Goal: Task Accomplishment & Management: Use online tool/utility

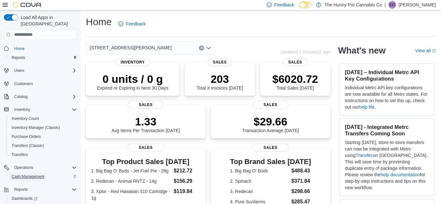
click at [27, 174] on span "Cash Management" at bounding box center [28, 176] width 33 height 5
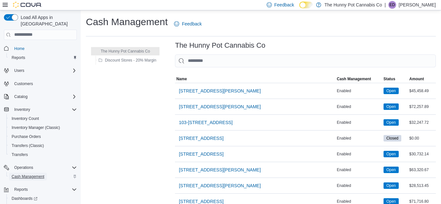
scroll to position [13, 0]
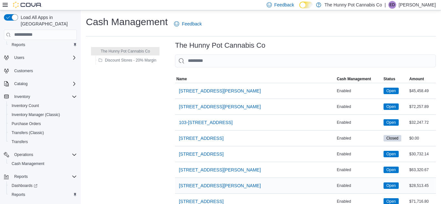
click at [250, 193] on div "[STREET_ADDRESS][PERSON_NAME]" at bounding box center [255, 185] width 160 height 15
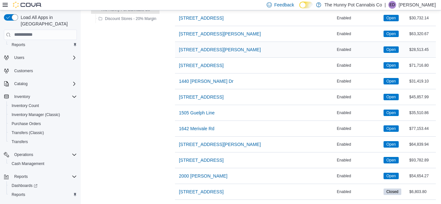
scroll to position [142, 0]
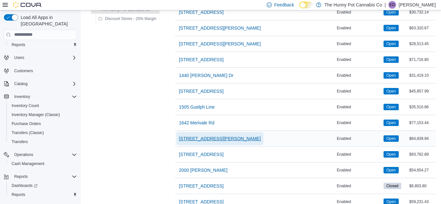
click at [198, 137] on span "[STREET_ADDRESS][PERSON_NAME]" at bounding box center [220, 139] width 82 height 6
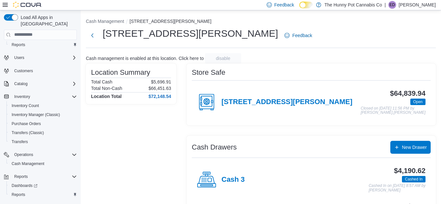
click at [151, 168] on div "Location Summary Total Cash $5,696.91 Total Non-Cash $66,451.63 Location Total …" at bounding box center [131, 188] width 90 height 248
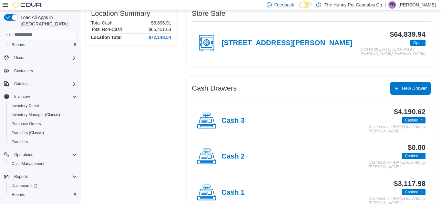
scroll to position [65, 0]
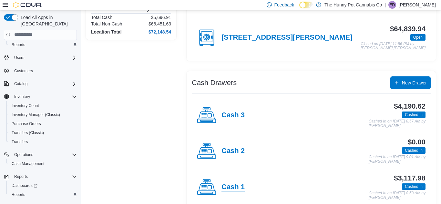
click at [234, 184] on h4 "Cash 1" at bounding box center [232, 187] width 23 height 8
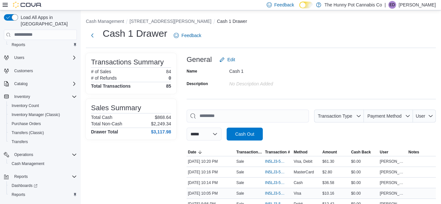
click at [249, 196] on div "Sale" at bounding box center [249, 194] width 29 height 8
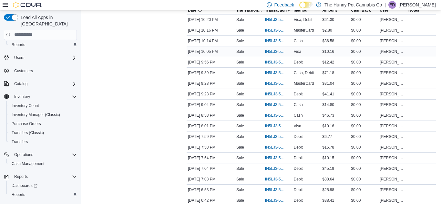
scroll to position [129, 0]
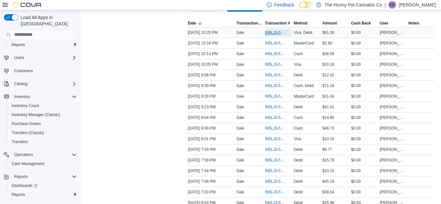
click at [269, 31] on span "IN5LJ3-5754090" at bounding box center [275, 32] width 20 height 5
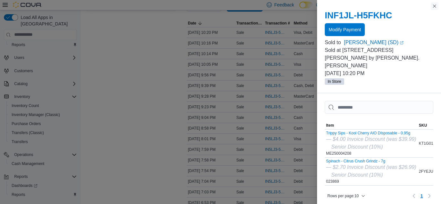
click at [434, 7] on button "Close this dialog" at bounding box center [435, 6] width 8 height 8
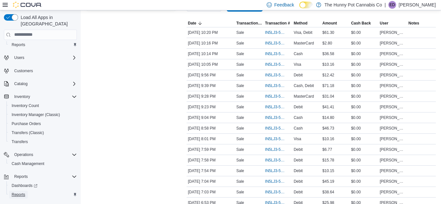
click at [20, 192] on span "Reports" at bounding box center [19, 194] width 14 height 5
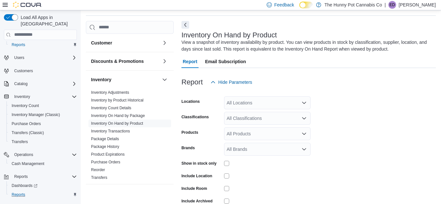
scroll to position [22, 0]
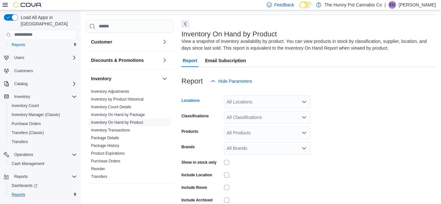
click at [245, 99] on div "All Locations" at bounding box center [267, 102] width 86 height 13
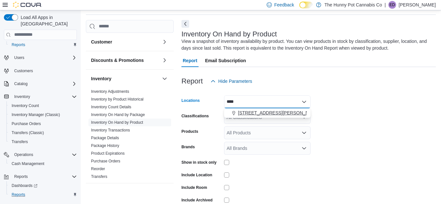
type input "****"
click at [248, 113] on span "[STREET_ADDRESS][PERSON_NAME]" at bounding box center [279, 113] width 82 height 6
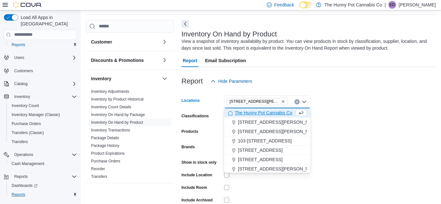
click at [376, 125] on form "Locations [STREET_ADDRESS][PERSON_NAME] Selected. [STREET_ADDRESS][PERSON_NAME]…" at bounding box center [308, 156] width 254 height 136
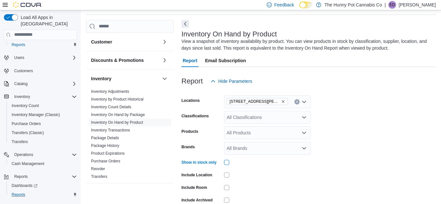
scroll to position [54, 0]
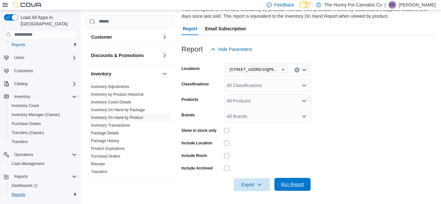
click at [291, 181] on span "Run Report" at bounding box center [292, 184] width 28 height 13
click at [298, 183] on span "Run Report" at bounding box center [292, 184] width 23 height 6
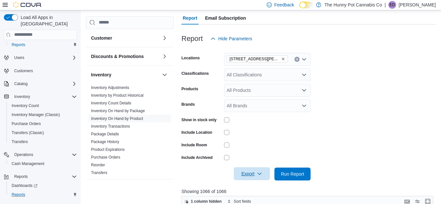
scroll to position [80, 0]
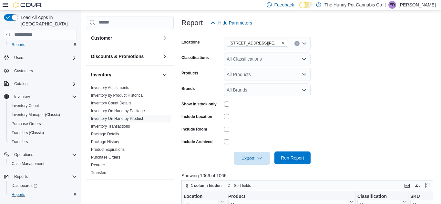
click at [297, 152] on div "Export Run Report" at bounding box center [245, 158] width 129 height 13
click at [289, 164] on span "Run Report" at bounding box center [292, 158] width 28 height 13
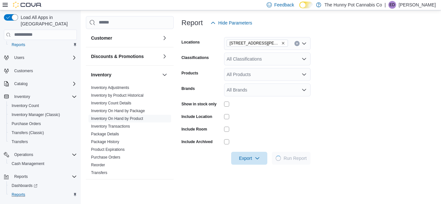
scroll to position [146, 0]
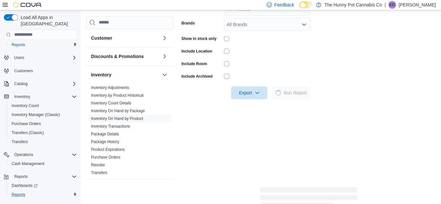
click at [348, 91] on form "Locations [STREET_ADDRESS][PERSON_NAME] Classifications All Classifications Pro…" at bounding box center [308, 32] width 254 height 136
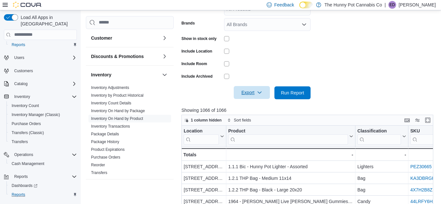
click at [256, 91] on span "Export" at bounding box center [252, 92] width 28 height 13
click at [255, 104] on span "Export to Excel" at bounding box center [252, 105] width 29 height 5
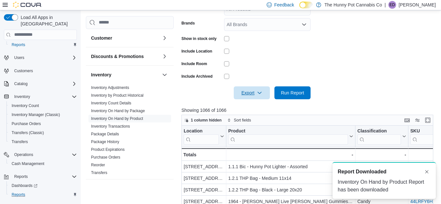
scroll to position [0, 0]
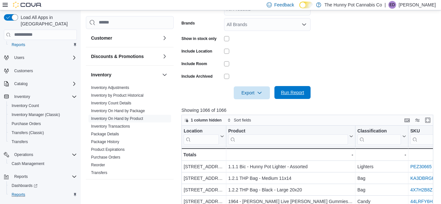
click at [286, 96] on span "Run Report" at bounding box center [292, 92] width 23 height 6
click at [248, 94] on span "Export" at bounding box center [252, 92] width 28 height 13
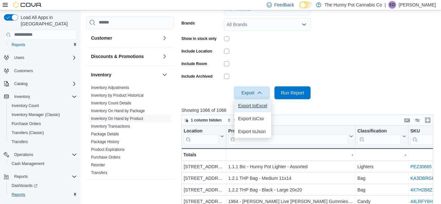
click at [250, 106] on span "Export to Excel" at bounding box center [252, 105] width 29 height 5
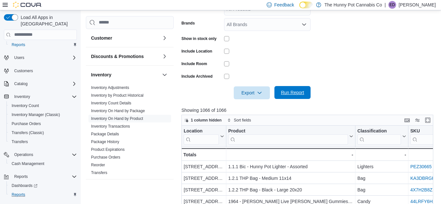
click at [297, 95] on span "Run Report" at bounding box center [292, 92] width 23 height 6
click at [287, 95] on span "Run Report" at bounding box center [292, 92] width 23 height 6
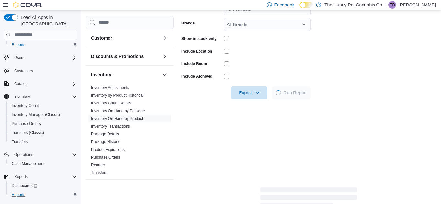
click at [325, 81] on form "Locations [STREET_ADDRESS][PERSON_NAME] Classifications All Classifications Pro…" at bounding box center [308, 32] width 254 height 136
click at [338, 78] on form "Locations [STREET_ADDRESS][PERSON_NAME] Classifications All Classifications Pro…" at bounding box center [308, 32] width 254 height 136
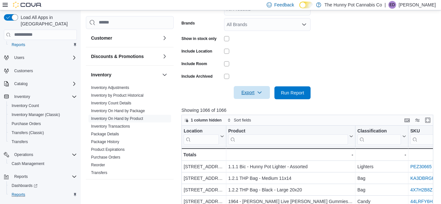
click at [252, 95] on span "Export" at bounding box center [252, 92] width 28 height 13
click at [250, 104] on span "Export to Excel" at bounding box center [252, 105] width 29 height 5
